Goal: Task Accomplishment & Management: Manage account settings

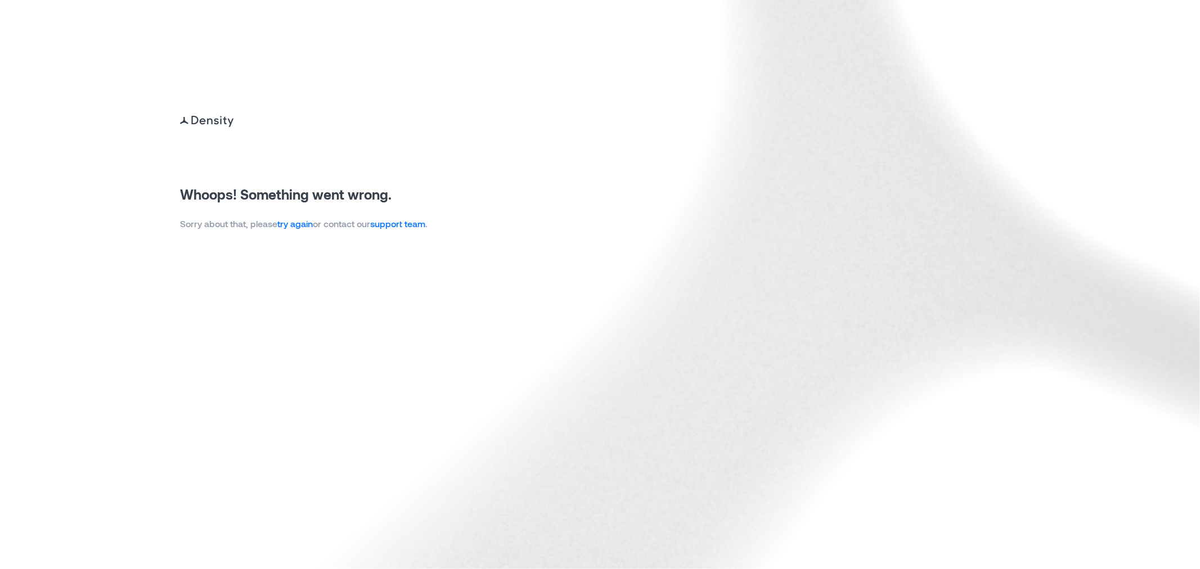
click at [302, 226] on link "try again" at bounding box center [294, 223] width 35 height 11
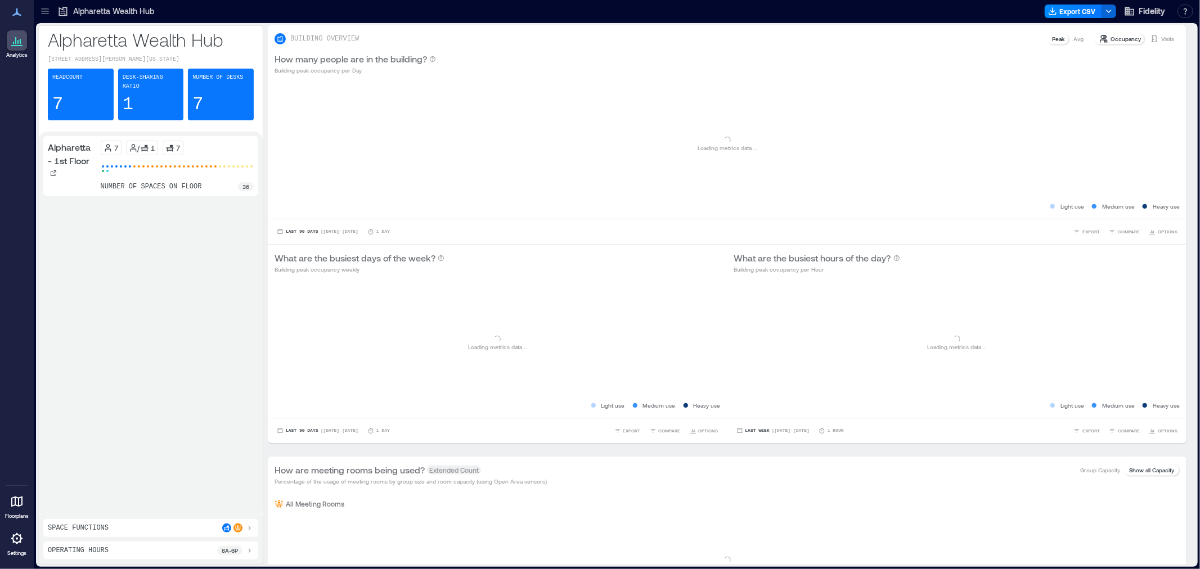
click at [47, 10] on icon at bounding box center [44, 11] width 11 height 11
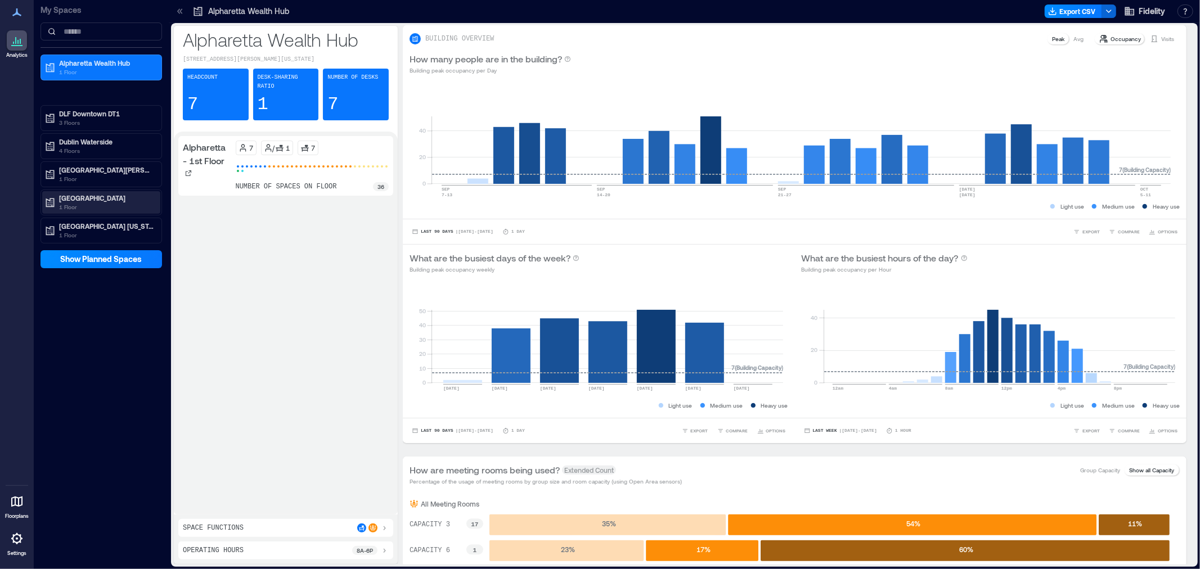
click at [94, 203] on p "1 Floor" at bounding box center [106, 207] width 95 height 9
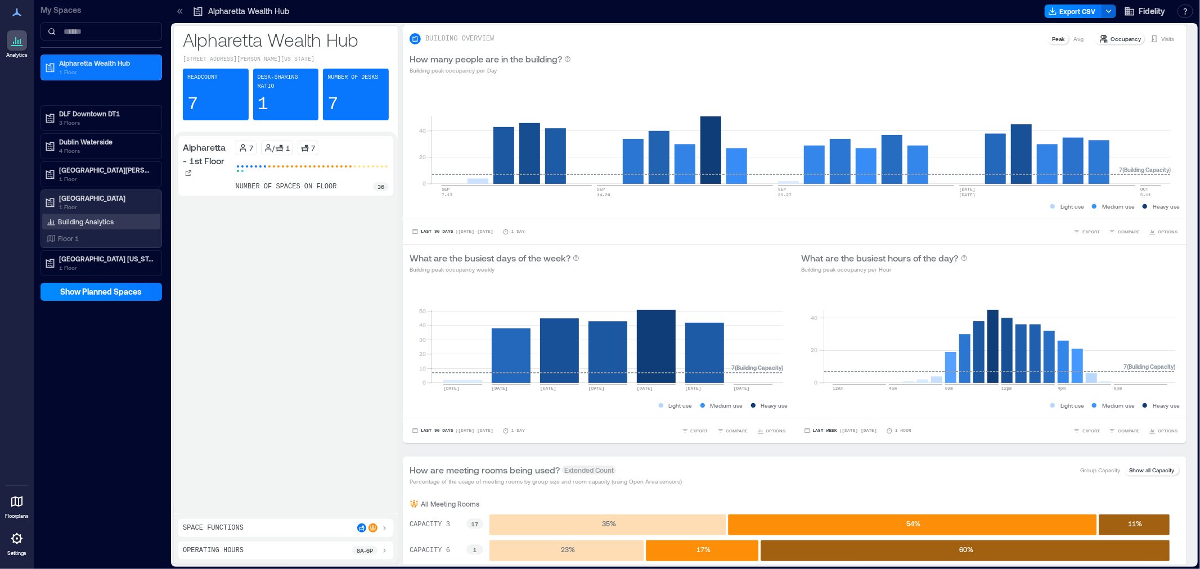
click at [91, 222] on p "Building Analytics" at bounding box center [86, 221] width 56 height 9
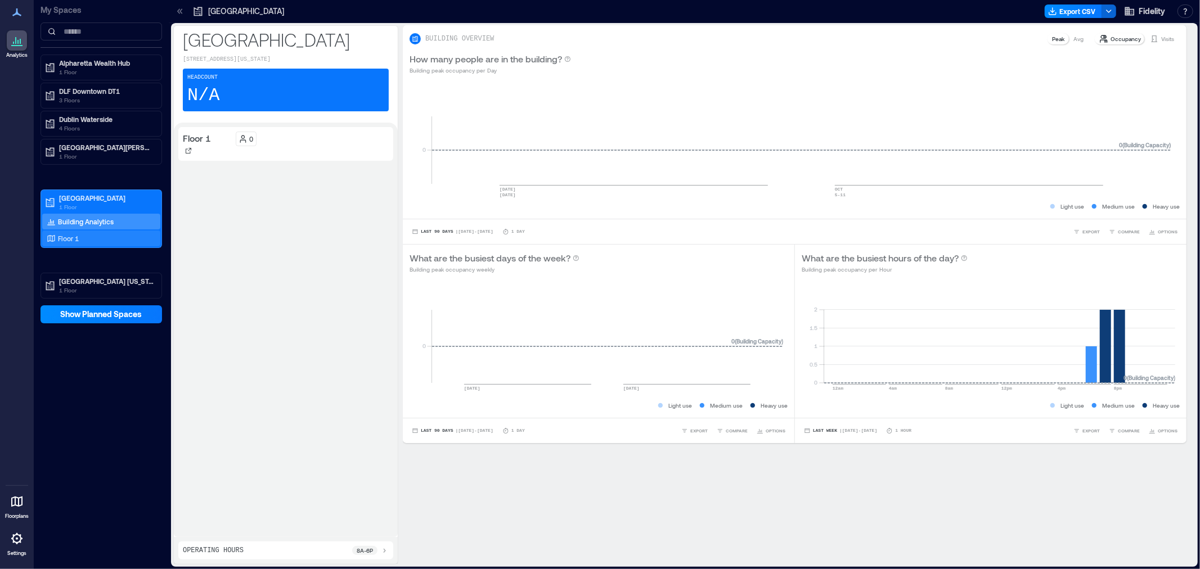
click at [77, 240] on p "Floor 1" at bounding box center [68, 238] width 21 height 9
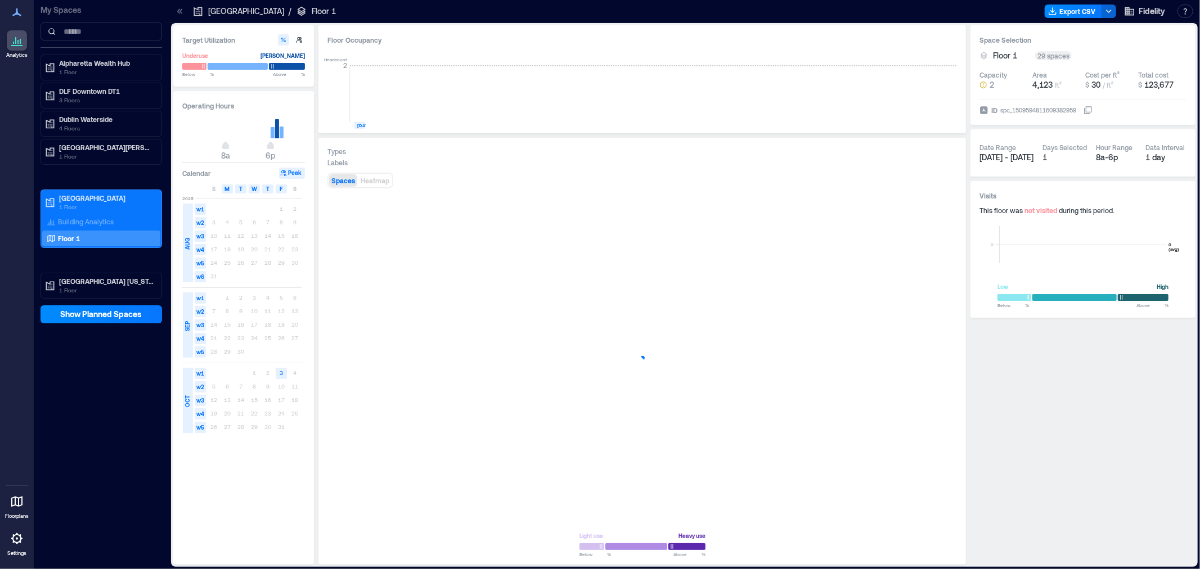
click at [17, 544] on icon at bounding box center [16, 538] width 11 height 11
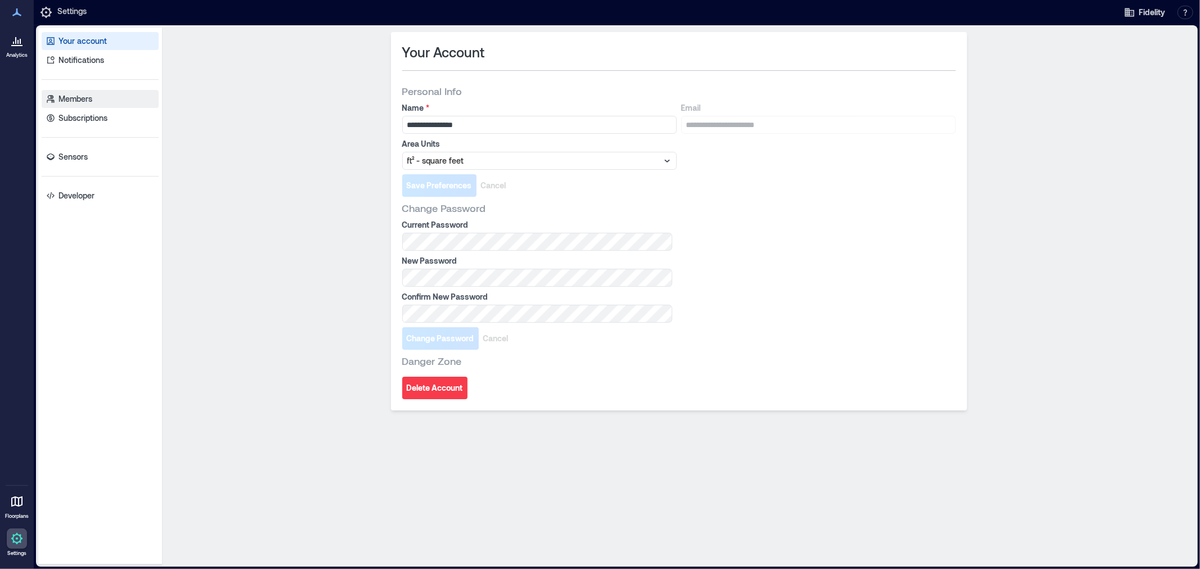
click at [77, 98] on p "Members" at bounding box center [76, 98] width 34 height 11
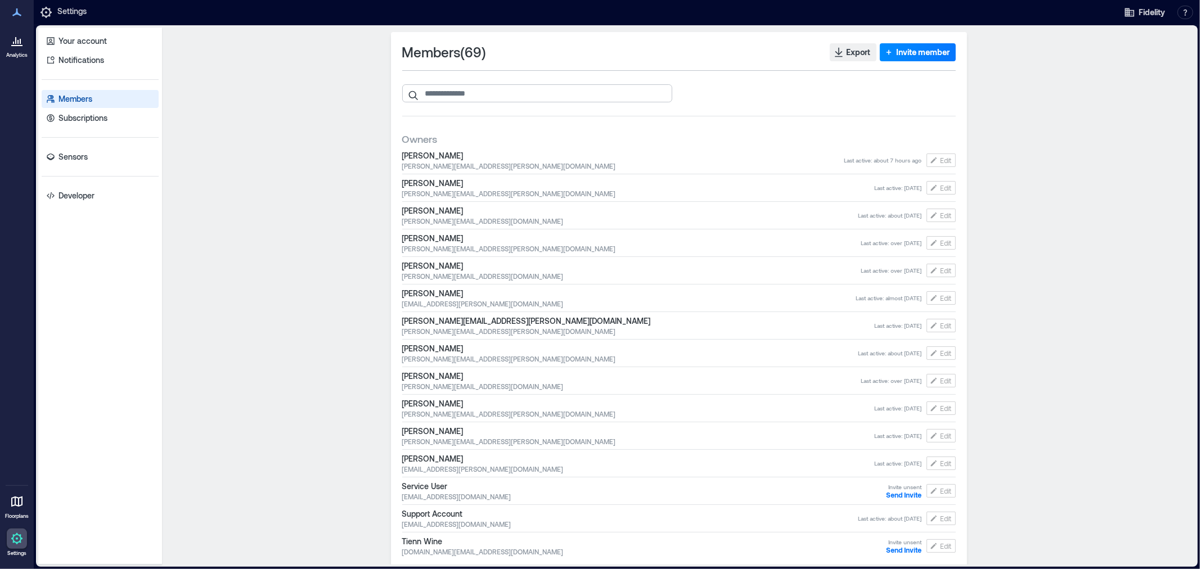
click at [503, 91] on input "search" at bounding box center [537, 93] width 270 height 18
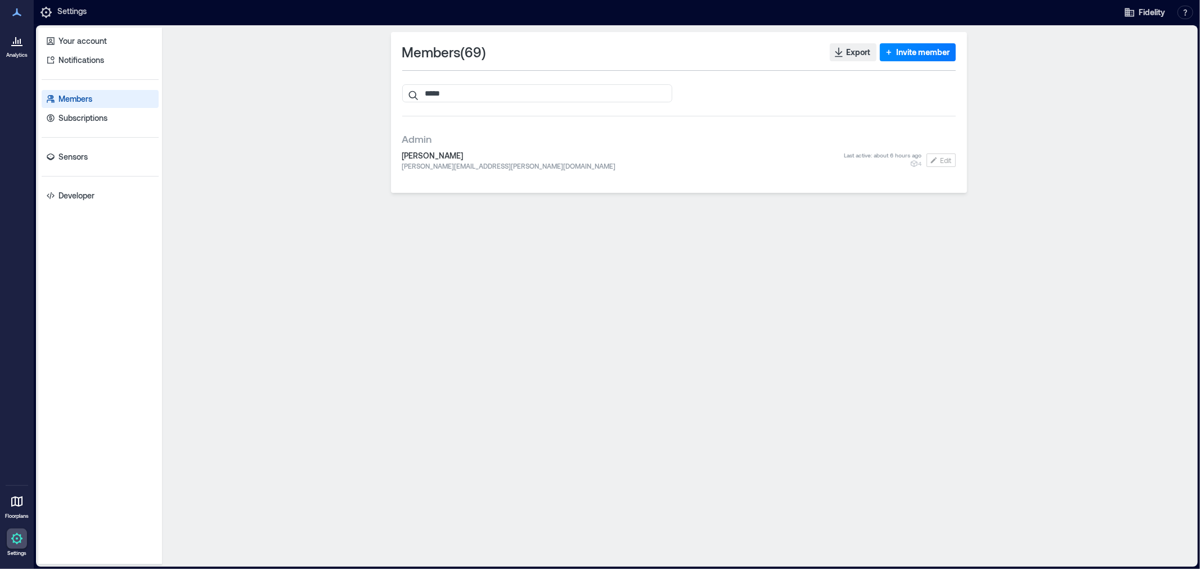
type input "*****"
click at [533, 152] on span "Jon Yager" at bounding box center [623, 155] width 442 height 11
drag, startPoint x: 520, startPoint y: 159, endPoint x: 565, endPoint y: 164, distance: 45.9
click at [521, 159] on span "Jon Yager" at bounding box center [623, 155] width 442 height 11
click at [953, 161] on button "Edit" at bounding box center [940, 161] width 29 height 14
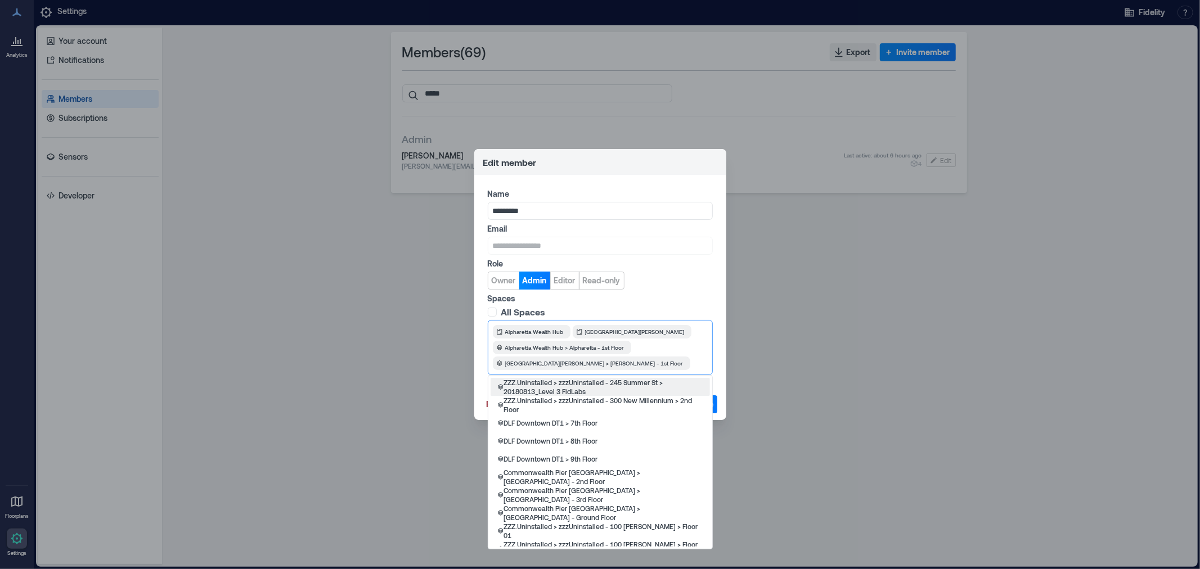
click at [694, 362] on div at bounding box center [700, 363] width 13 height 11
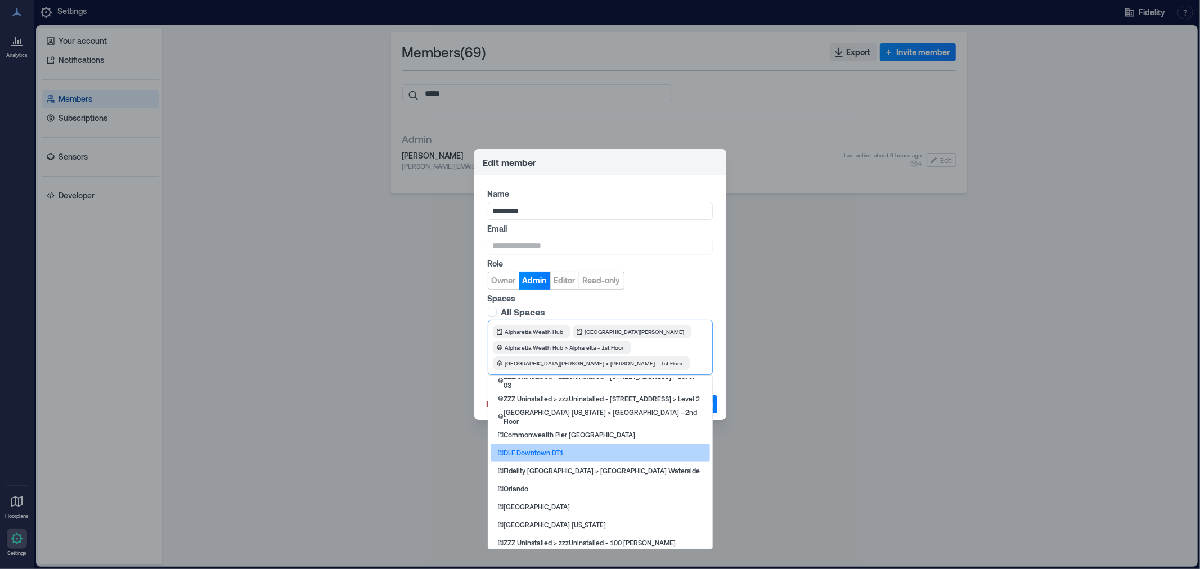
scroll to position [375, 0]
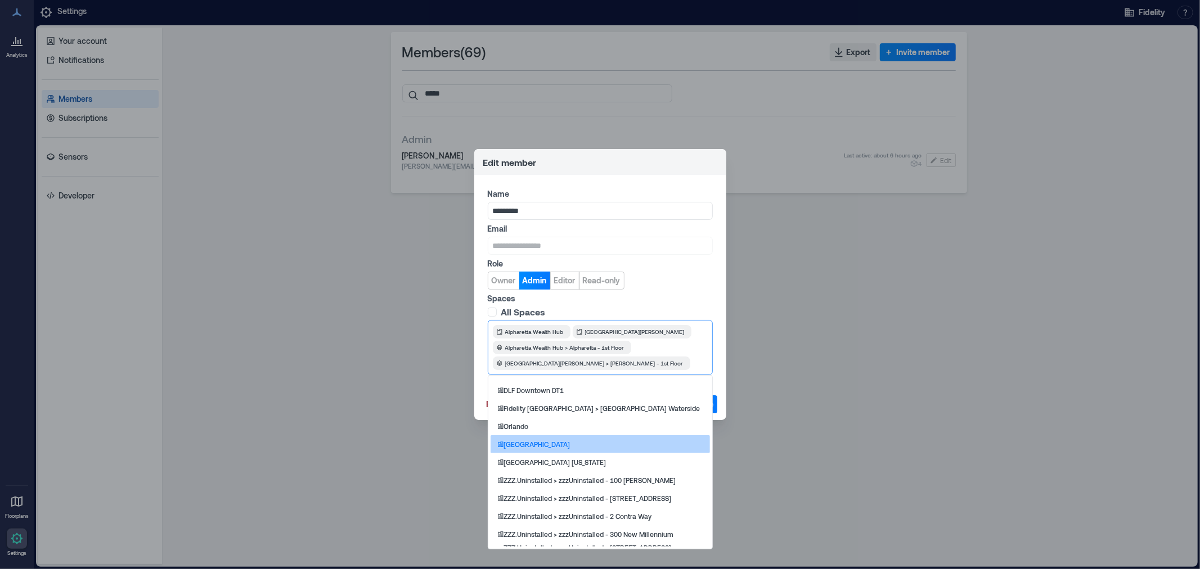
click at [609, 446] on div "Vancouver" at bounding box center [600, 444] width 219 height 18
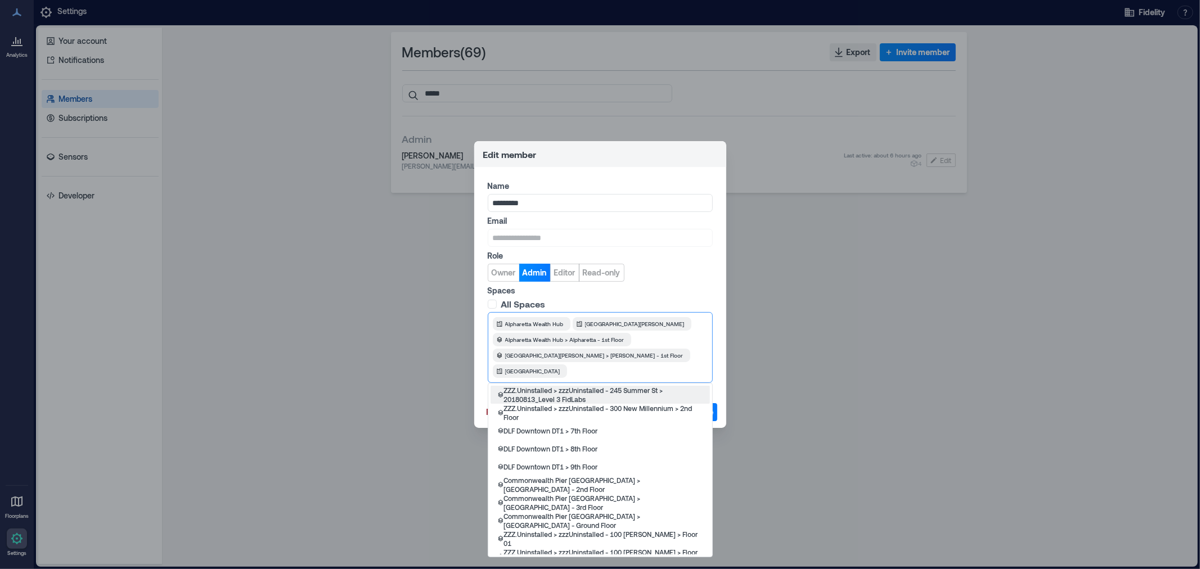
click at [688, 366] on div at bounding box center [638, 371] width 136 height 11
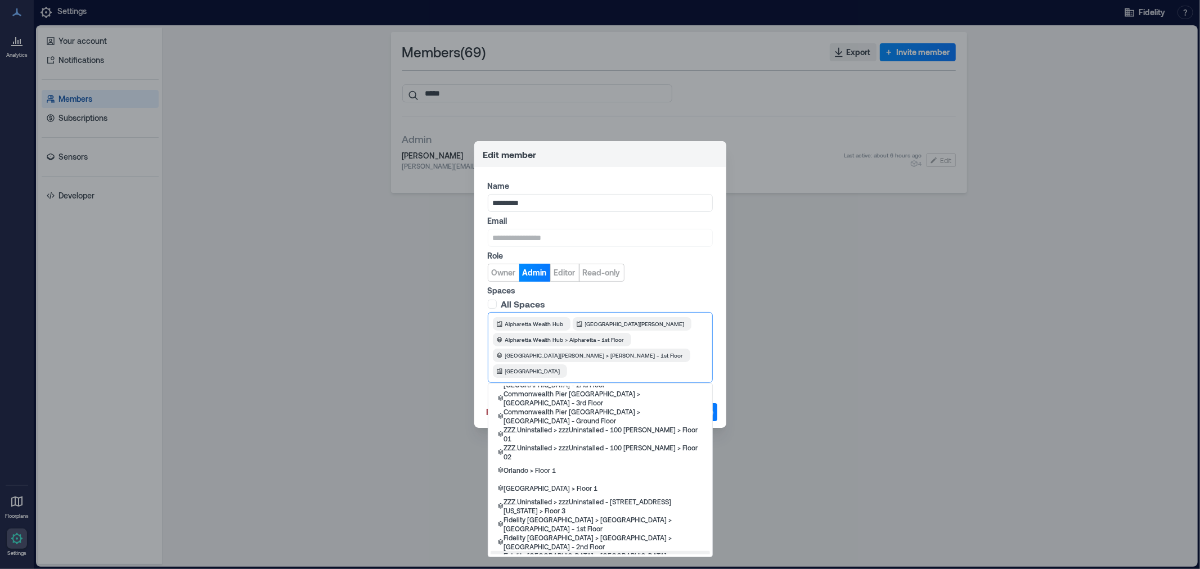
scroll to position [104, 0]
click at [635, 484] on div "Vancouver > Floor 1" at bounding box center [600, 489] width 219 height 18
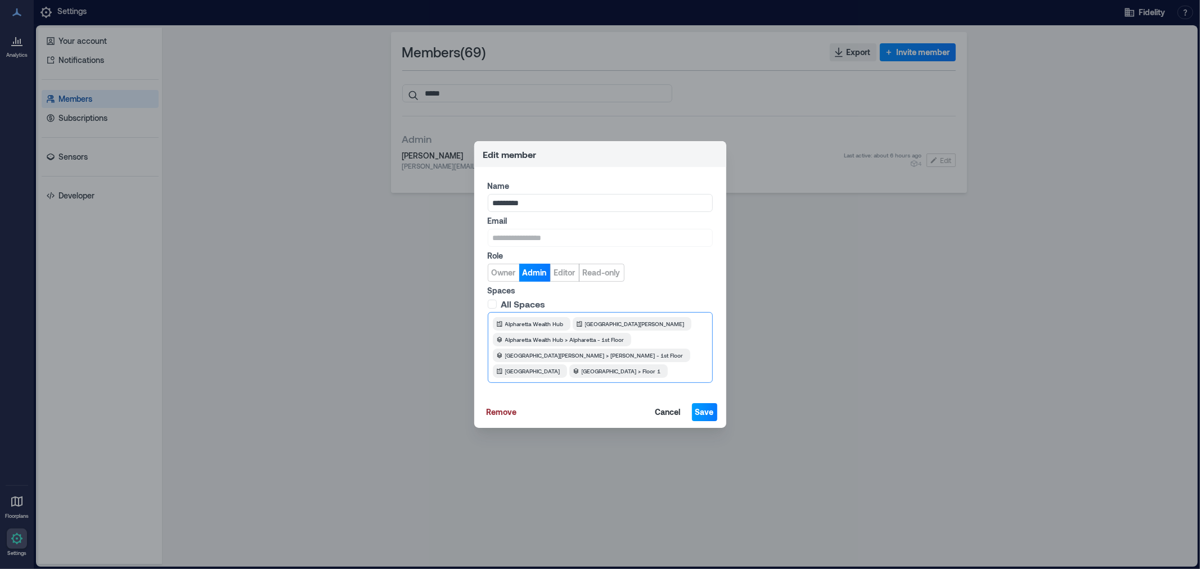
click at [708, 411] on span "Save" at bounding box center [704, 412] width 19 height 11
